Goal: Information Seeking & Learning: Learn about a topic

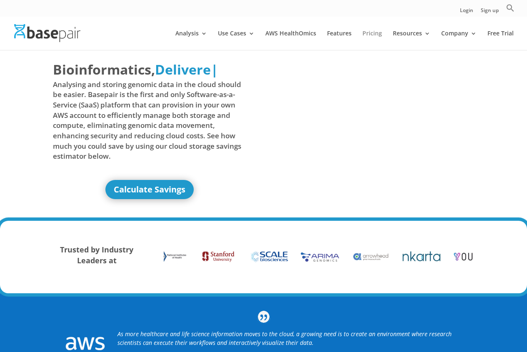
click at [373, 35] on link "Pricing" at bounding box center [373, 40] width 20 height 20
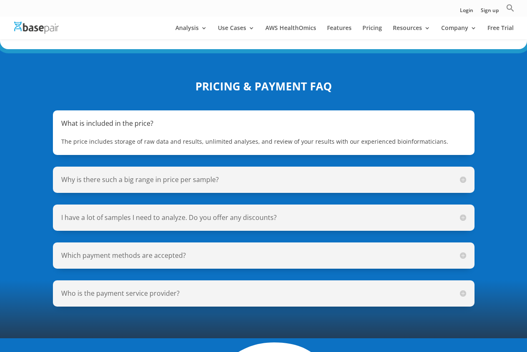
scroll to position [599, 0]
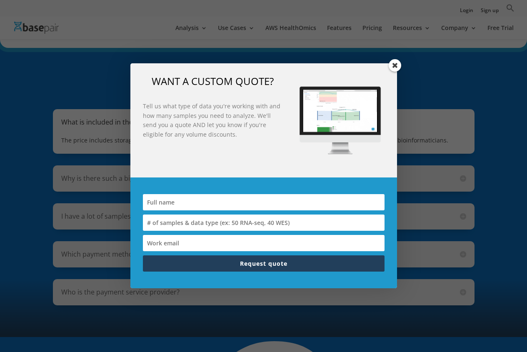
click at [392, 68] on span at bounding box center [395, 65] width 13 height 13
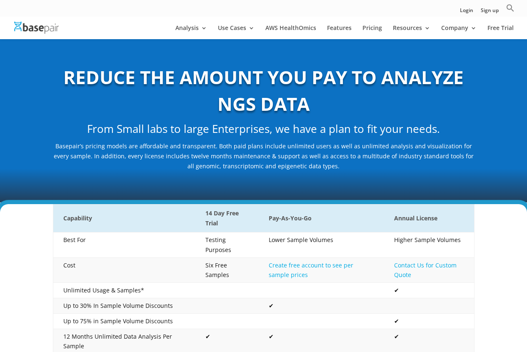
scroll to position [0, 0]
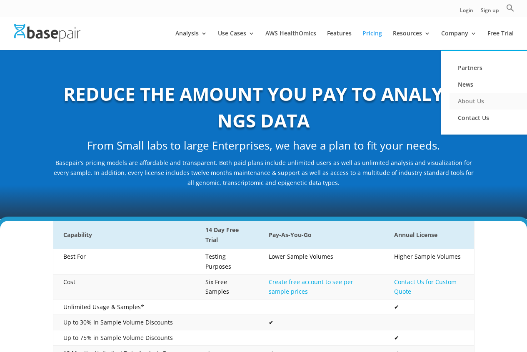
click at [466, 107] on link "About Us" at bounding box center [491, 101] width 83 height 17
